Goal: Browse casually: Explore the website without a specific task or goal

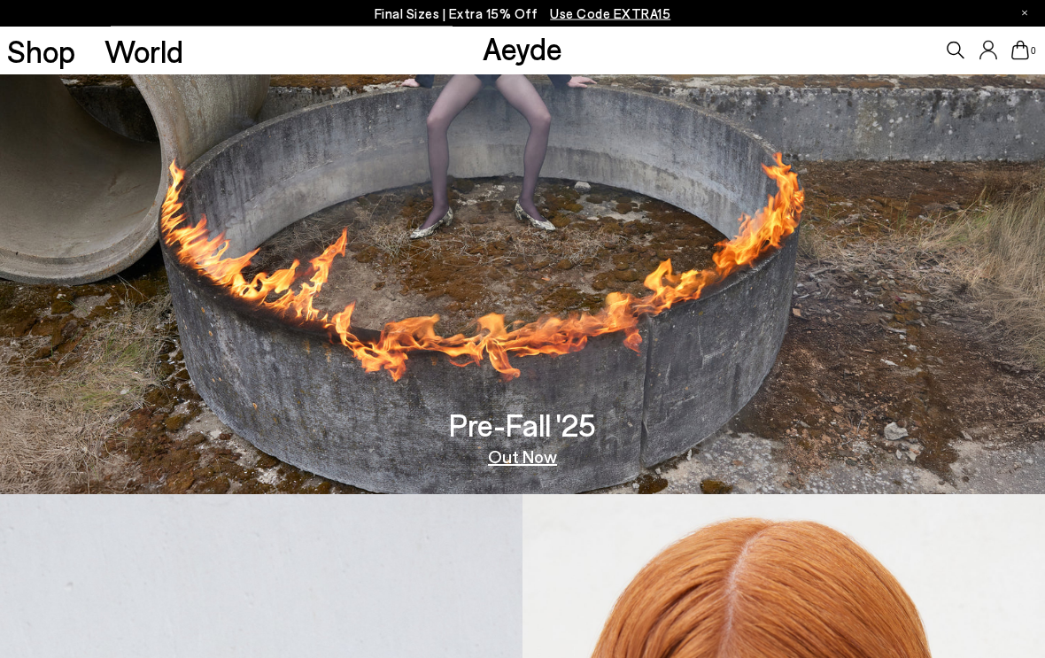
scroll to position [164, 0]
click at [535, 455] on link "Out Now" at bounding box center [522, 456] width 69 height 18
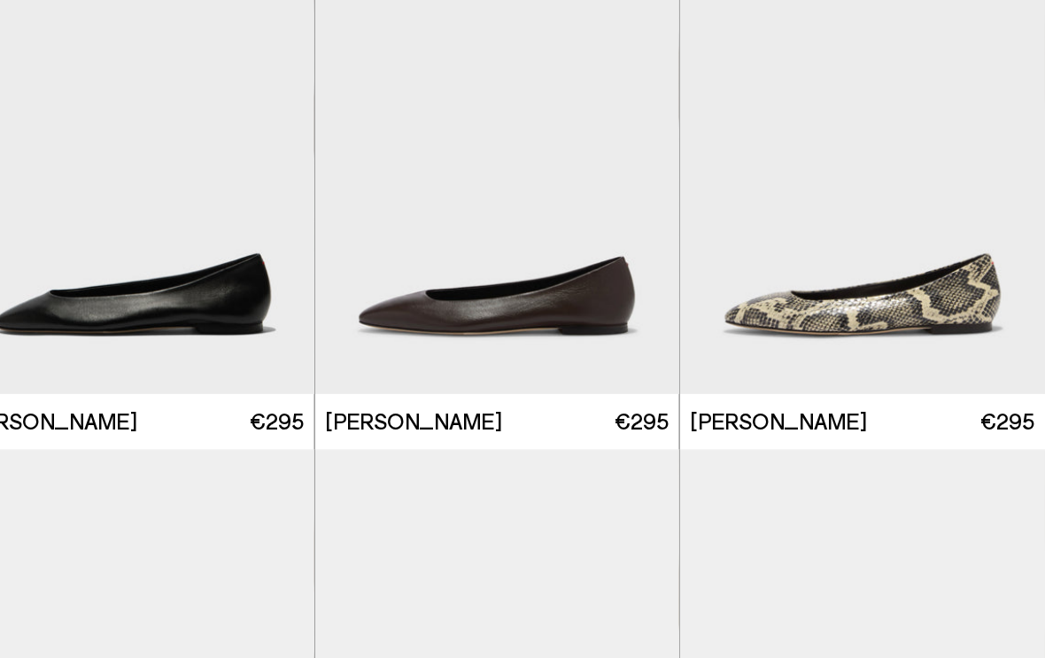
scroll to position [1465, 0]
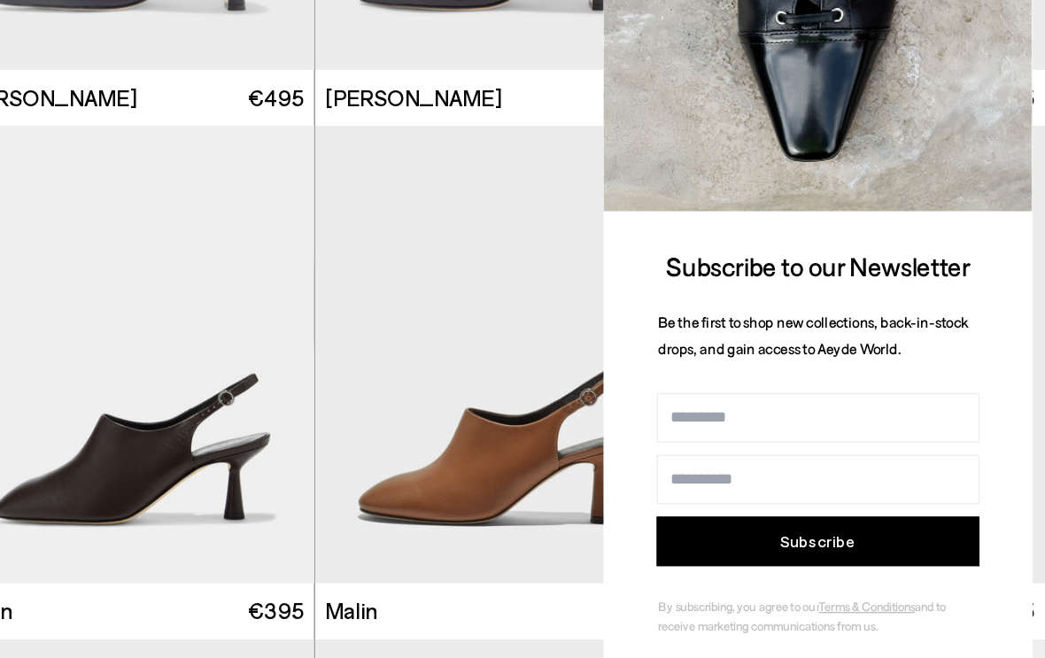
scroll to position [3533, 0]
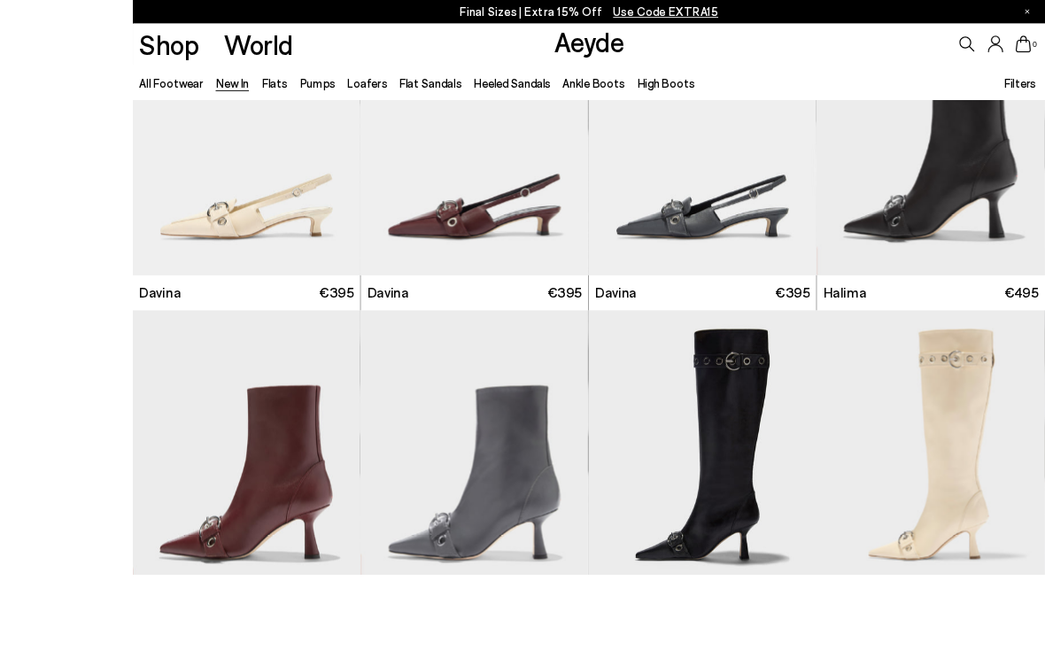
scroll to position [4600, 0]
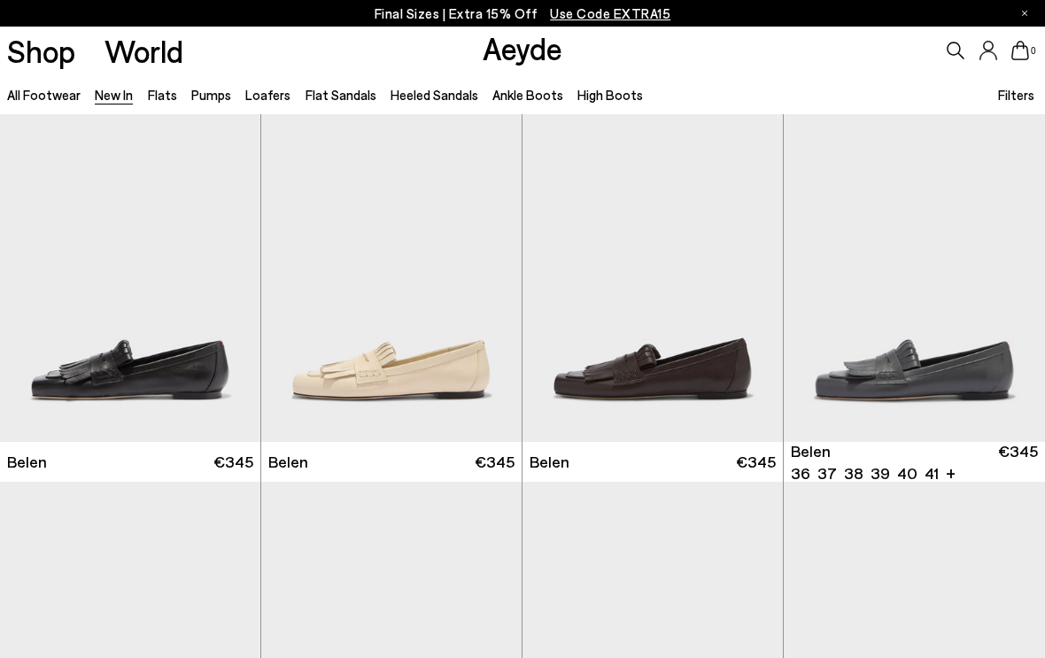
scroll to position [7965, 0]
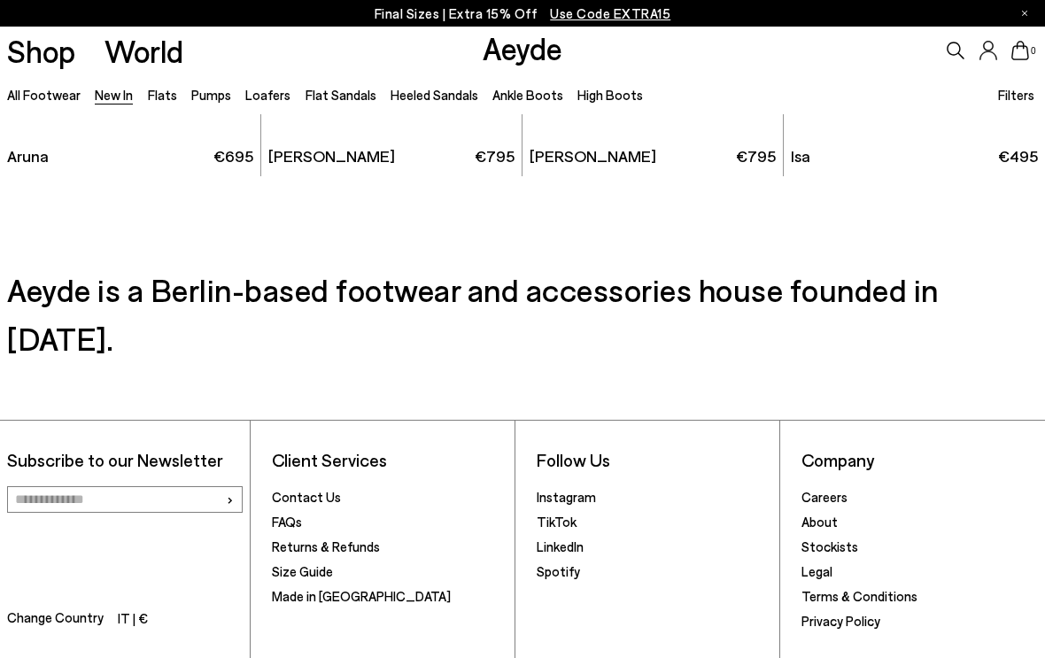
scroll to position [12439, 0]
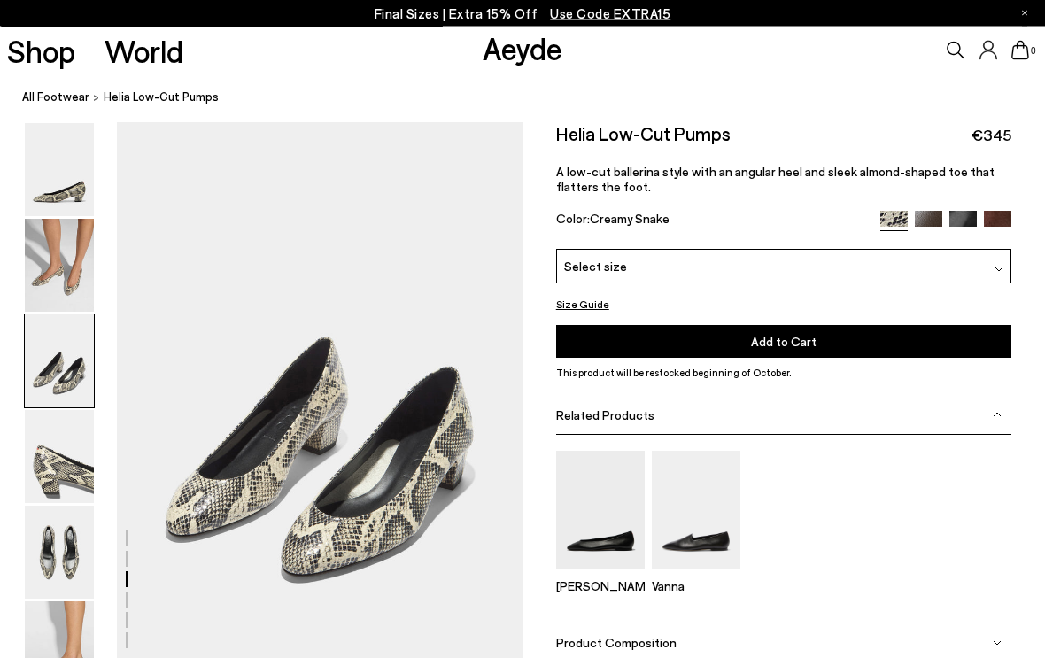
scroll to position [1087, 0]
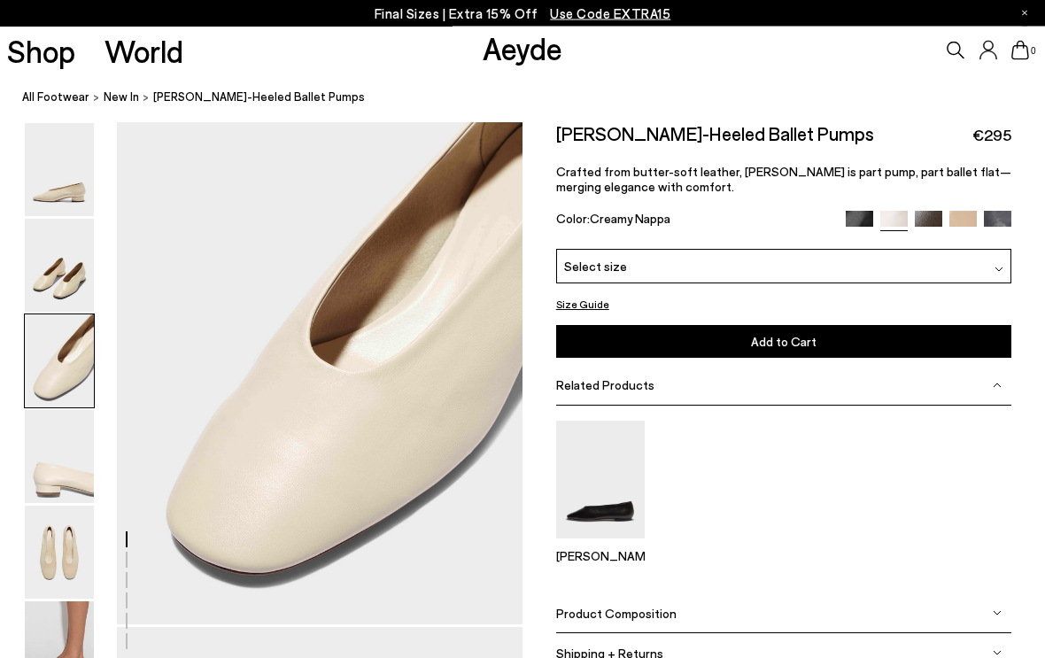
scroll to position [1228, 0]
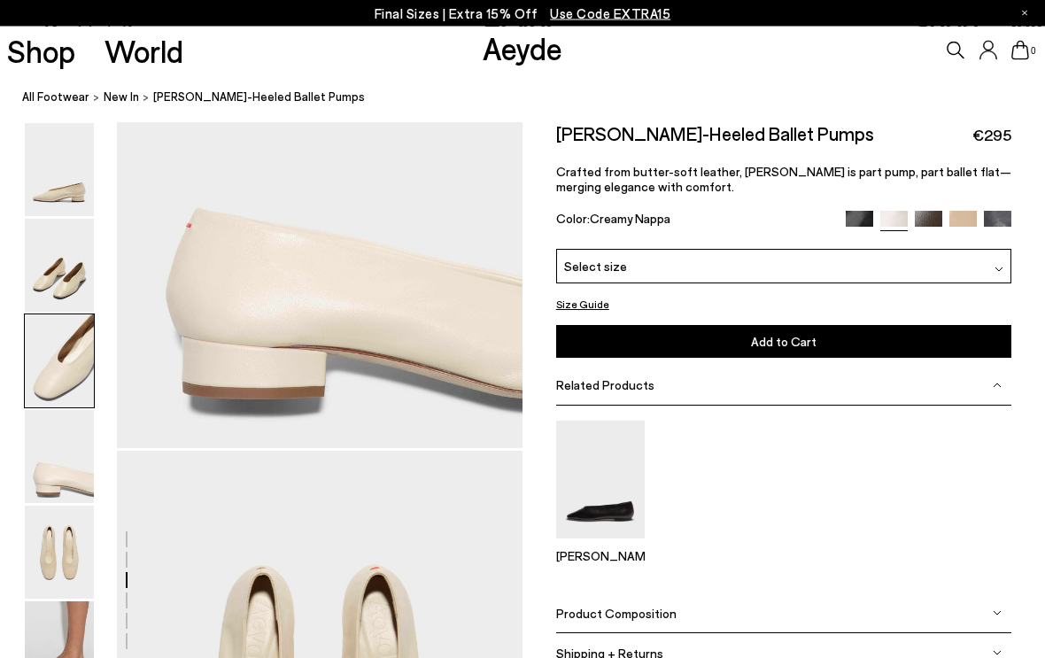
click at [74, 47] on link "Shop" at bounding box center [41, 50] width 68 height 31
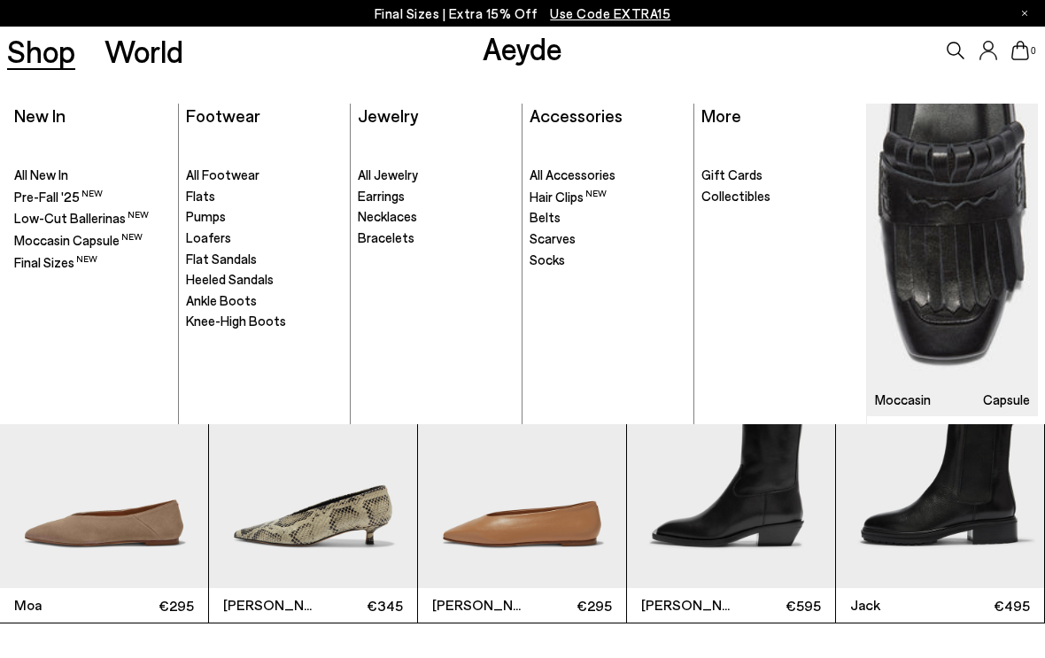
scroll to position [3223, 0]
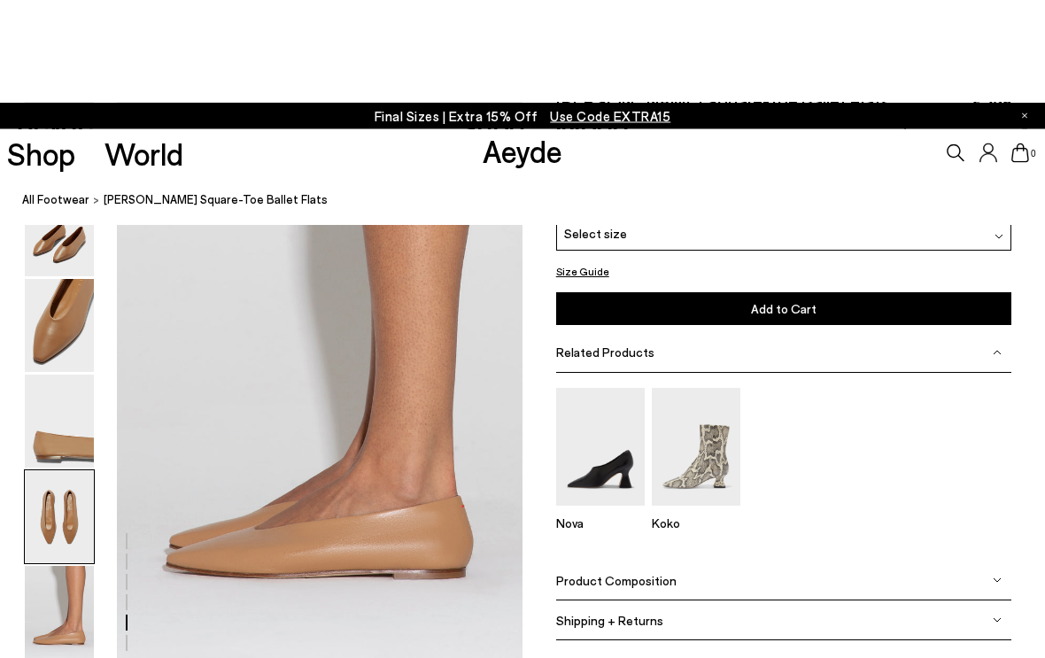
scroll to position [2543, 0]
